Goal: Information Seeking & Learning: Learn about a topic

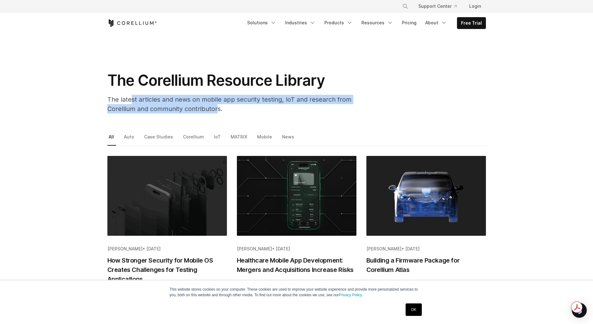
drag, startPoint x: 130, startPoint y: 97, endPoint x: 216, endPoint y: 108, distance: 86.0
click at [216, 108] on span "The latest articles and news on mobile app security testing, IoT and research f…" at bounding box center [229, 104] width 244 height 17
click at [414, 308] on link "OK" at bounding box center [414, 309] width 16 height 12
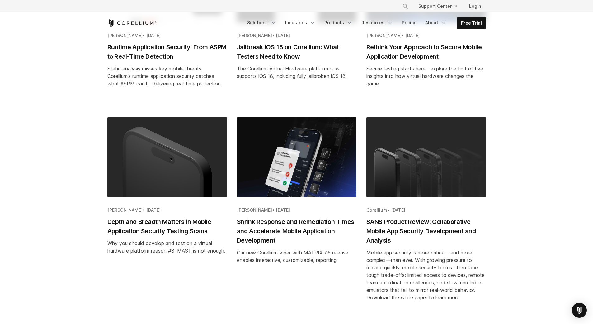
scroll to position [394, 0]
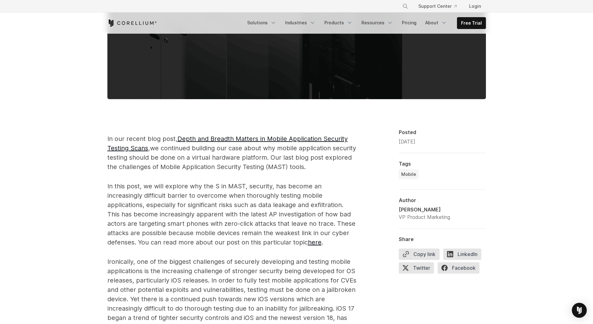
scroll to position [293, 0]
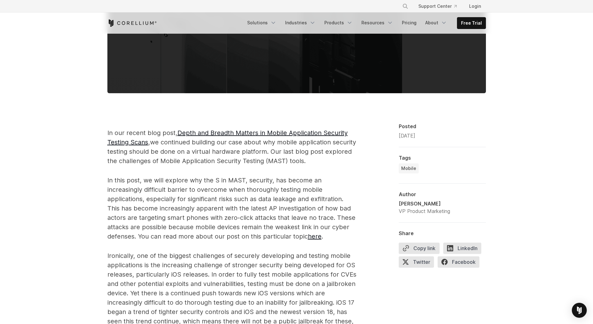
drag, startPoint x: 598, startPoint y: 32, endPoint x: 595, endPoint y: 92, distance: 60.2
drag, startPoint x: 149, startPoint y: 197, endPoint x: 192, endPoint y: 198, distance: 43.6
click at [192, 198] on span "In this post, we will explore why the S in MAST, security, has become an increa…" at bounding box center [231, 208] width 248 height 64
click at [135, 211] on span "In this post, we will explore why the S in MAST, security, has become an increa…" at bounding box center [231, 208] width 248 height 64
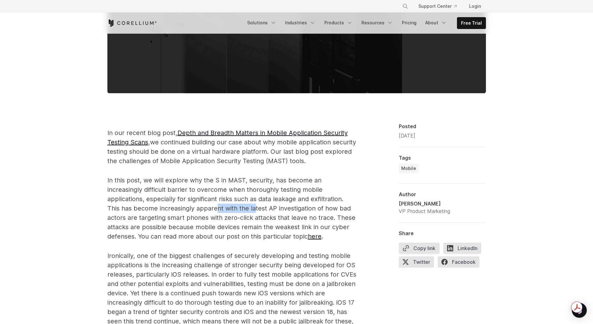
drag, startPoint x: 194, startPoint y: 207, endPoint x: 201, endPoint y: 207, distance: 7.2
click at [201, 207] on span "In this post, we will explore why the S in MAST, security, has become an increa…" at bounding box center [231, 208] width 248 height 64
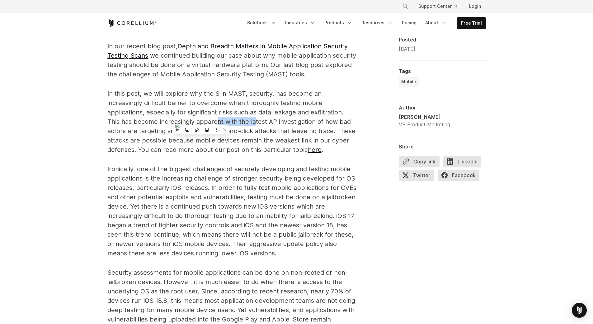
scroll to position [383, 0]
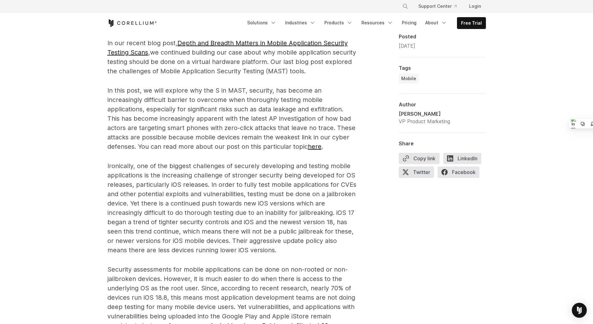
click at [465, 218] on div "**********" at bounding box center [442, 299] width 87 height 533
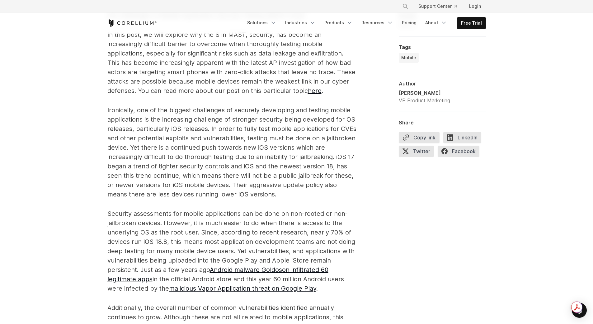
scroll to position [445, 0]
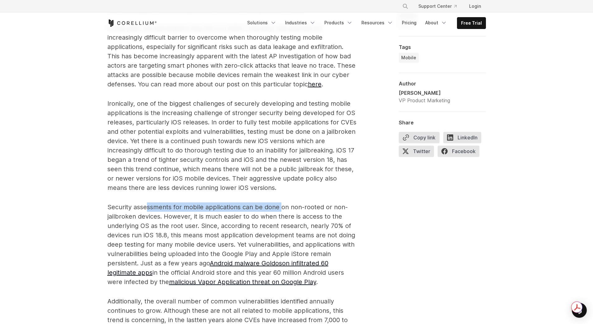
drag, startPoint x: 146, startPoint y: 210, endPoint x: 293, endPoint y: 206, distance: 146.4
click at [282, 209] on span "Security assessments for mobile applications can be done on non-rooted or non-j…" at bounding box center [231, 244] width 248 height 82
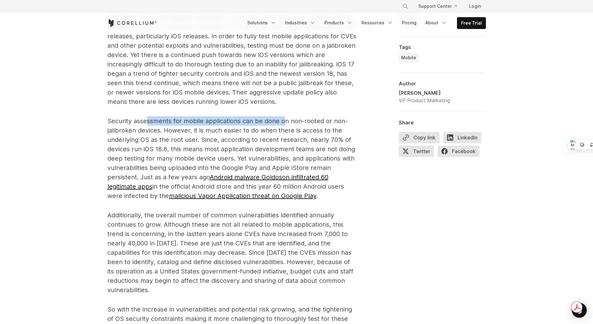
scroll to position [591, 0]
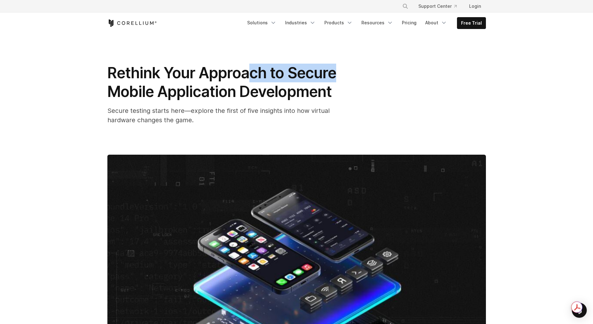
drag, startPoint x: 254, startPoint y: 78, endPoint x: 367, endPoint y: 79, distance: 112.7
click at [349, 78] on h1 "Rethink Your Approach to Secure Mobile Application Development" at bounding box center [231, 82] width 249 height 37
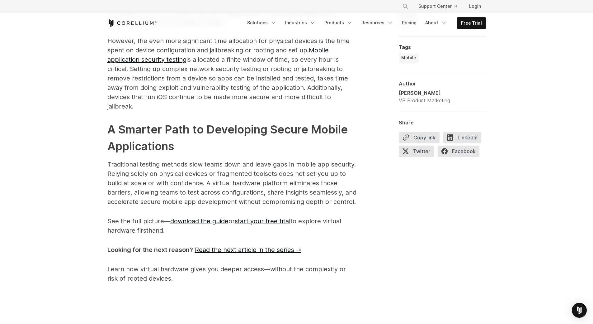
scroll to position [1139, 0]
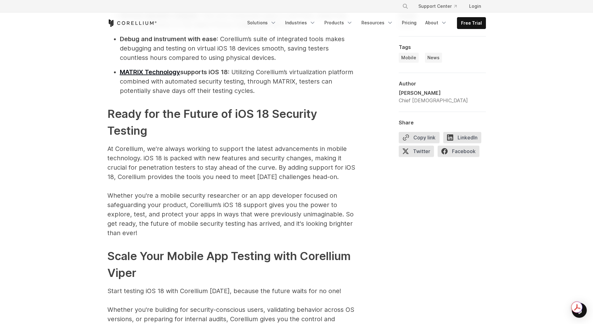
scroll to position [813, 0]
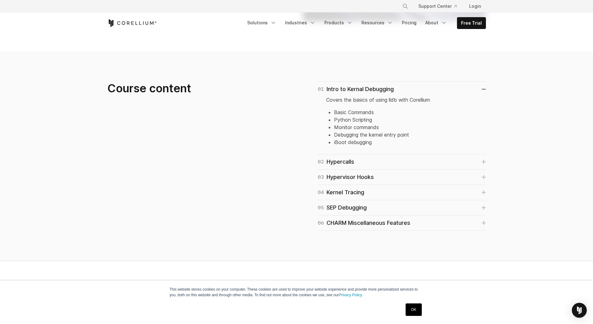
scroll to position [374, 0]
click at [482, 161] on icon at bounding box center [484, 161] width 4 height 4
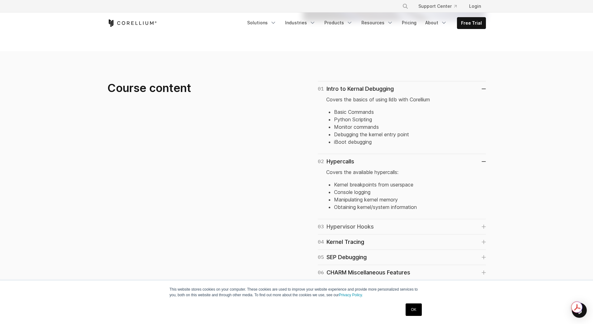
click at [483, 228] on icon at bounding box center [484, 226] width 4 height 4
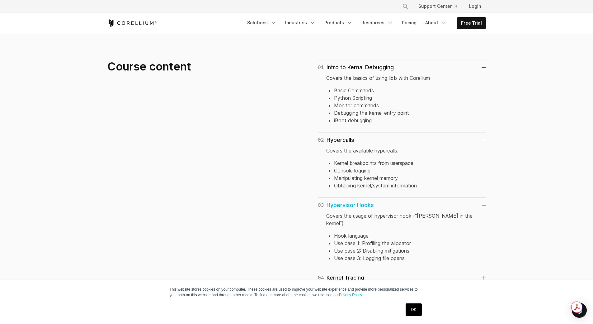
scroll to position [467, 0]
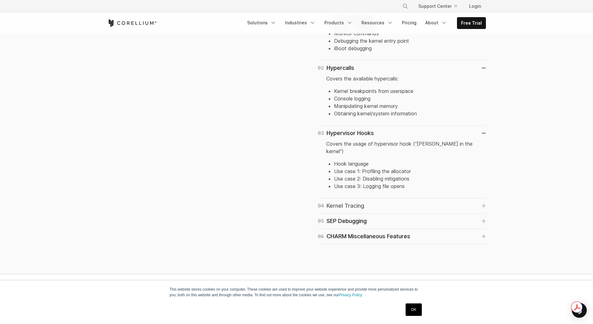
click at [486, 203] on icon at bounding box center [484, 205] width 4 height 4
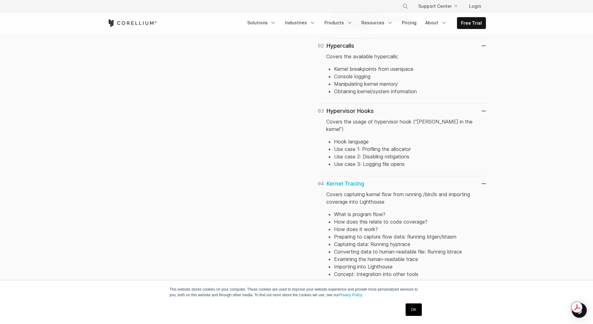
scroll to position [561, 0]
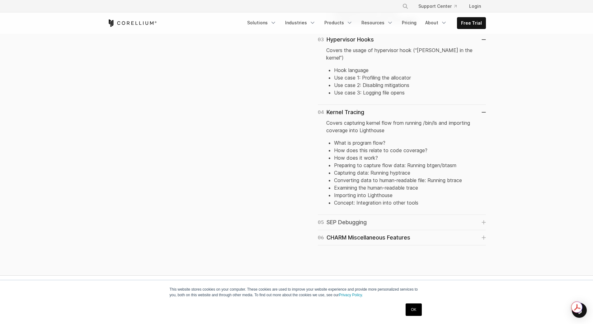
click at [484, 220] on icon at bounding box center [484, 222] width 4 height 4
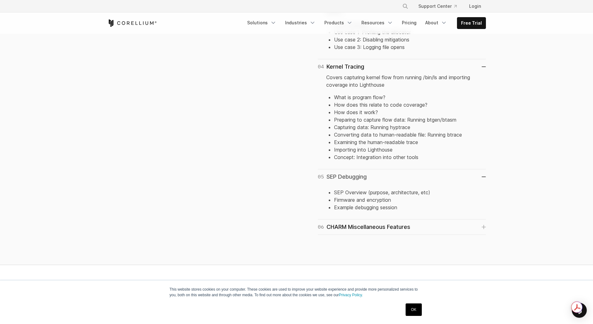
scroll to position [623, 0]
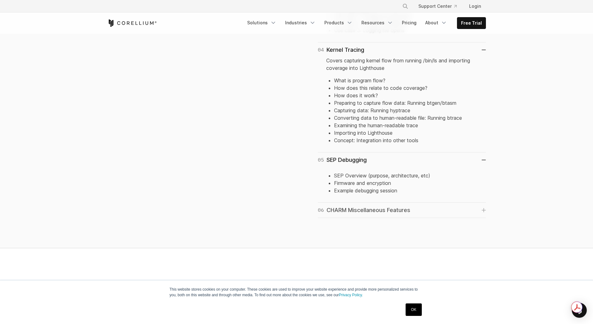
click at [483, 208] on icon at bounding box center [484, 210] width 4 height 4
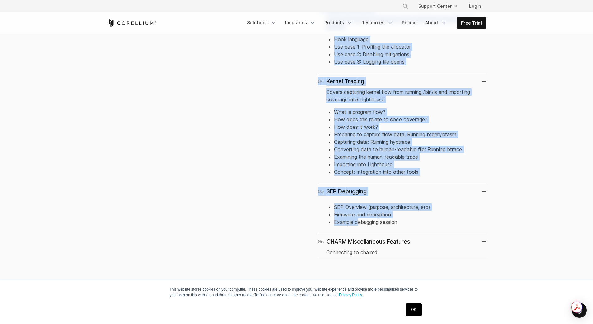
scroll to position [592, 0]
drag, startPoint x: 317, startPoint y: 119, endPoint x: 395, endPoint y: 248, distance: 150.6
click at [395, 248] on div "01 Intro to Kernal Debugging Covers the basics of using lldb with Corellium Bas…" at bounding box center [394, 61] width 183 height 396
copy div "84 Lorem ip Dolors Ametconse Adipis eli seddoe te incid utla etdo Magnaaliq Eni…"
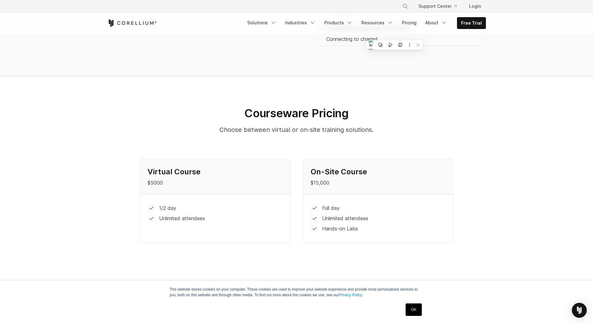
scroll to position [810, 0]
